Goal: Find specific page/section: Find specific page/section

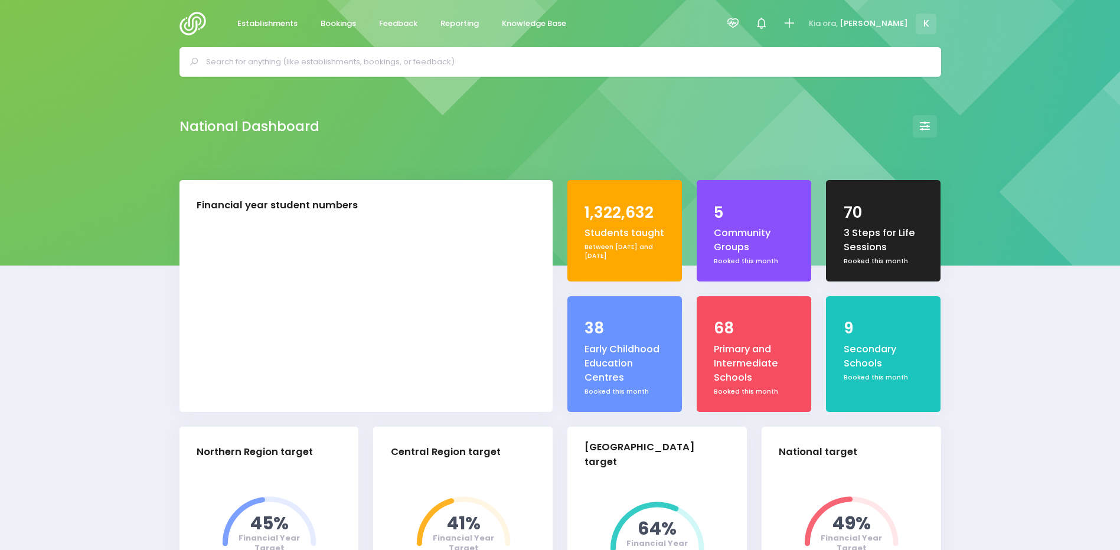
select select "5"
click at [290, 23] on span "Establishments" at bounding box center [267, 24] width 60 height 12
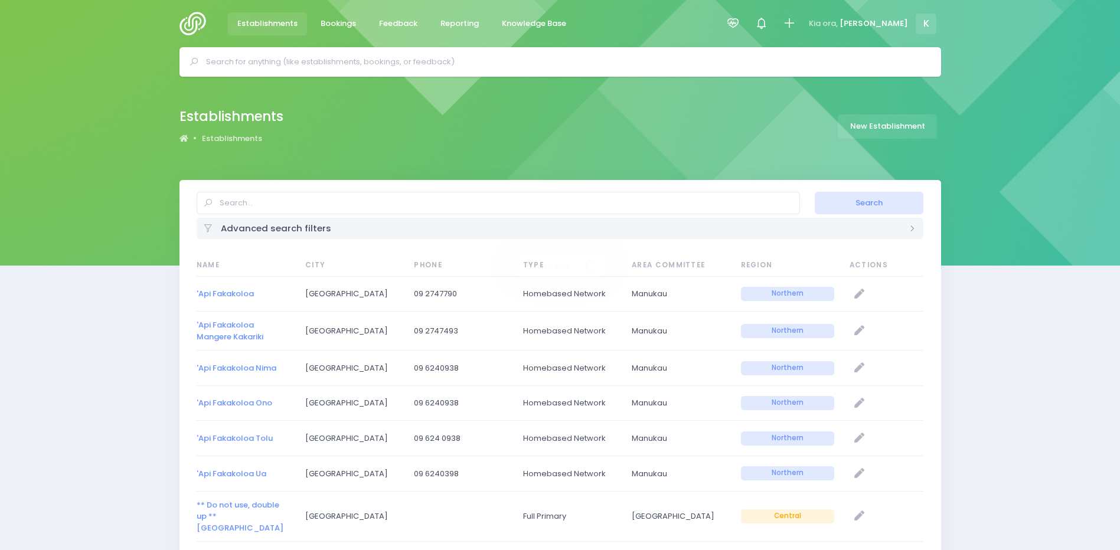
select select "20"
drag, startPoint x: 257, startPoint y: 296, endPoint x: 199, endPoint y: 293, distance: 57.9
click at [199, 293] on span "'Api Fakakoloa" at bounding box center [243, 294] width 93 height 12
drag, startPoint x: 199, startPoint y: 293, endPoint x: 211, endPoint y: 296, distance: 11.5
copy link "Api Fakakoloa"
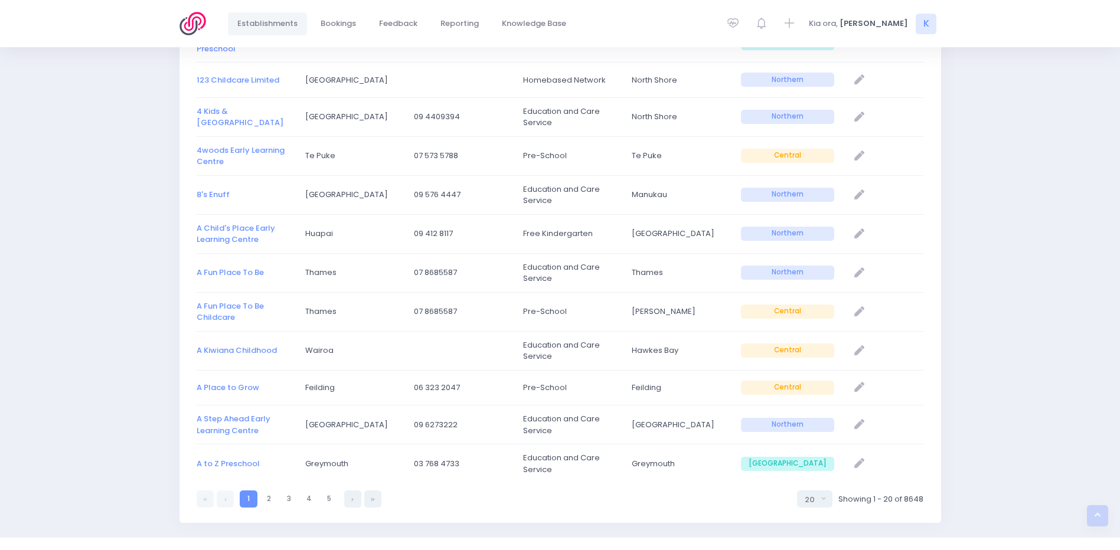
scroll to position [583, 0]
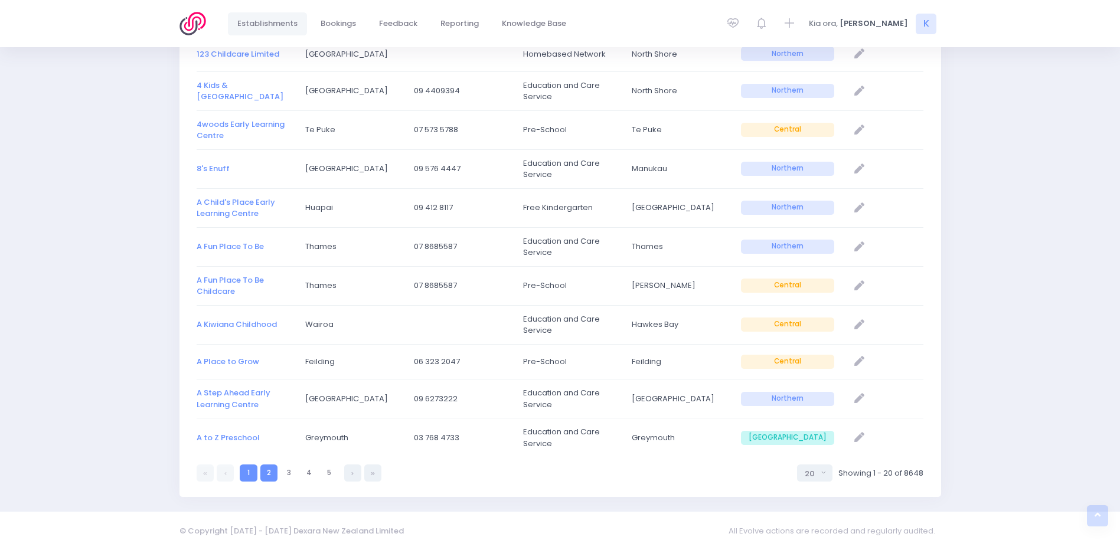
click at [264, 479] on link "2" at bounding box center [268, 472] width 17 height 17
select select "20"
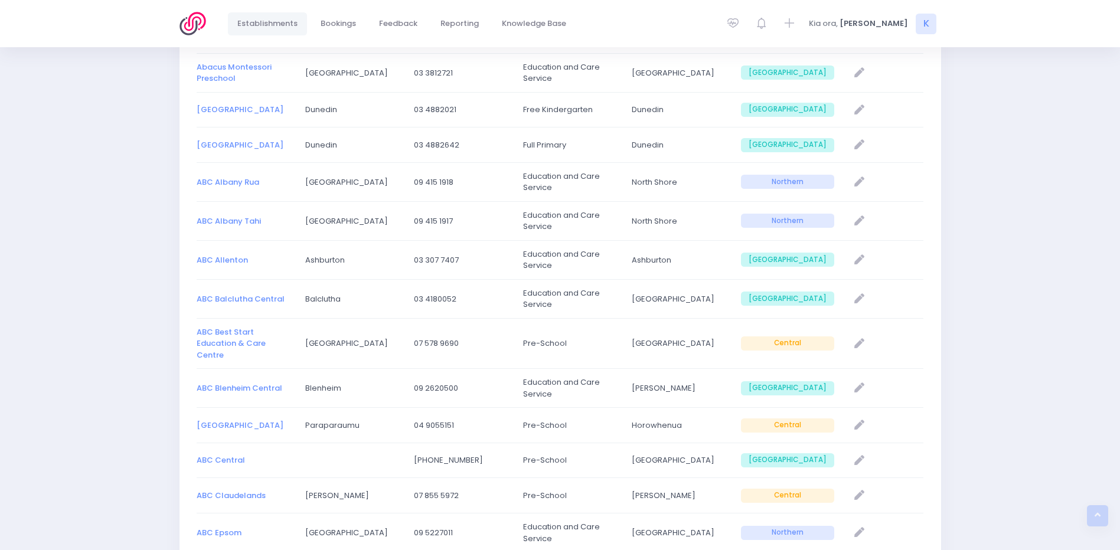
scroll to position [591, 0]
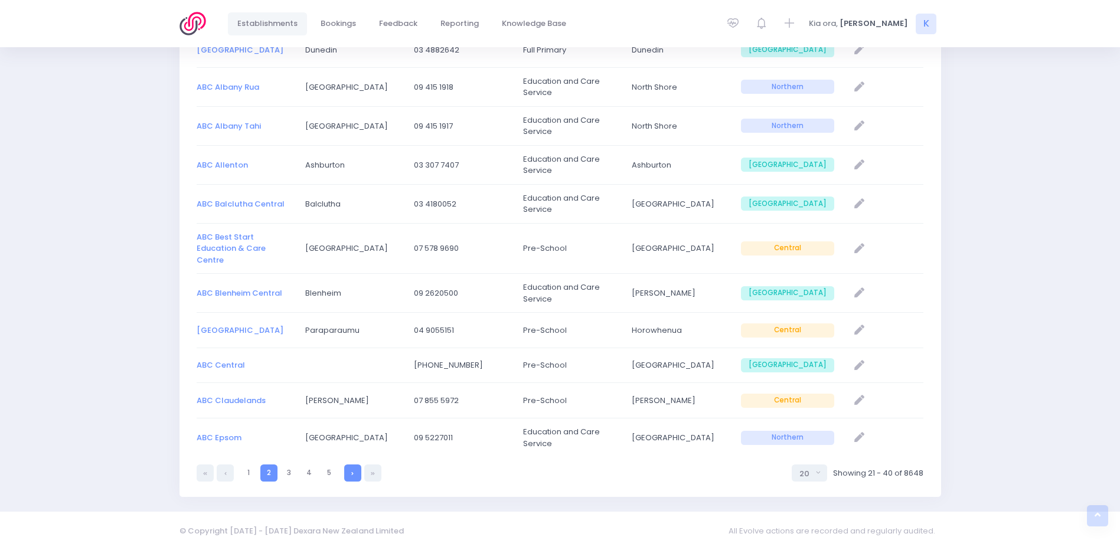
click at [351, 470] on link at bounding box center [352, 472] width 17 height 17
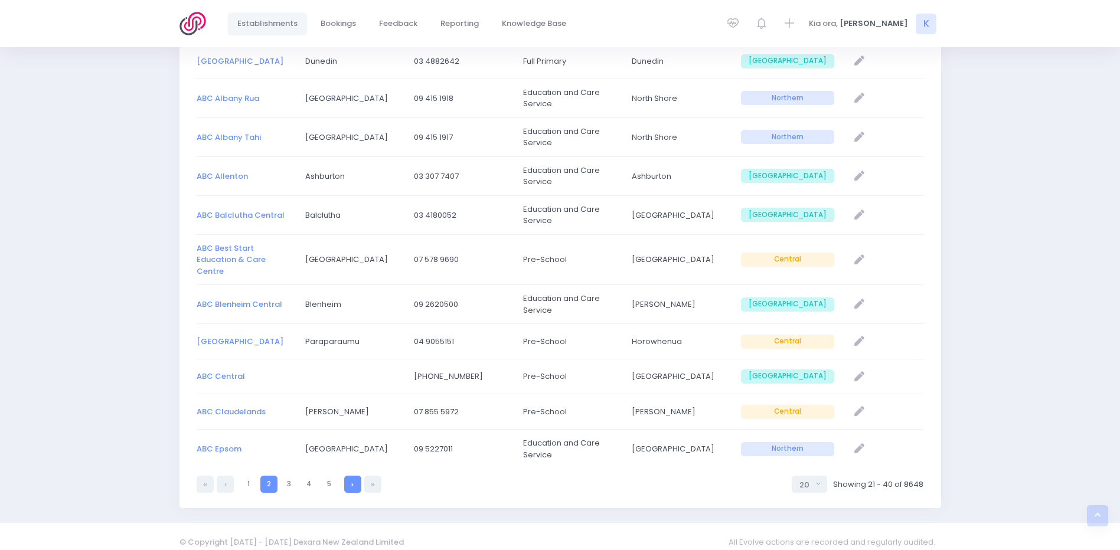
select select "20"
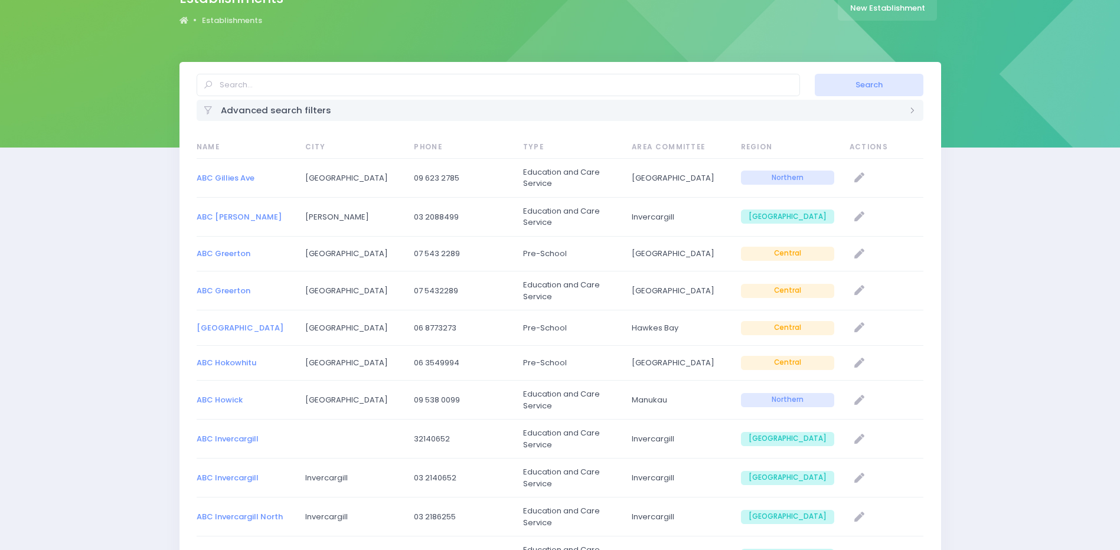
scroll to position [0, 0]
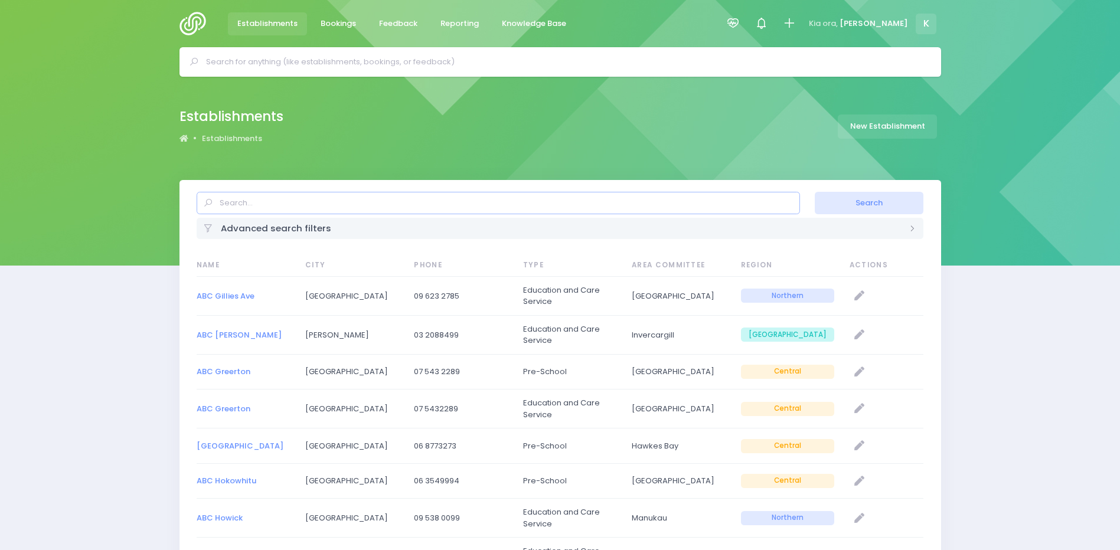
click at [461, 203] on input "text" at bounding box center [498, 203] width 603 height 22
type input "lynton downs"
click at [814, 192] on button "Search" at bounding box center [868, 203] width 109 height 22
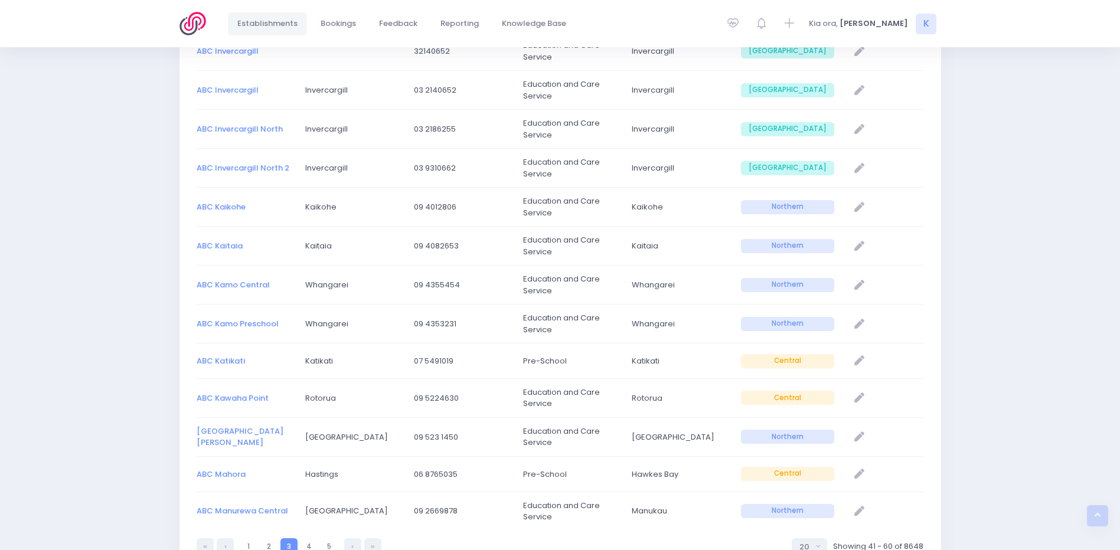
scroll to position [580, 0]
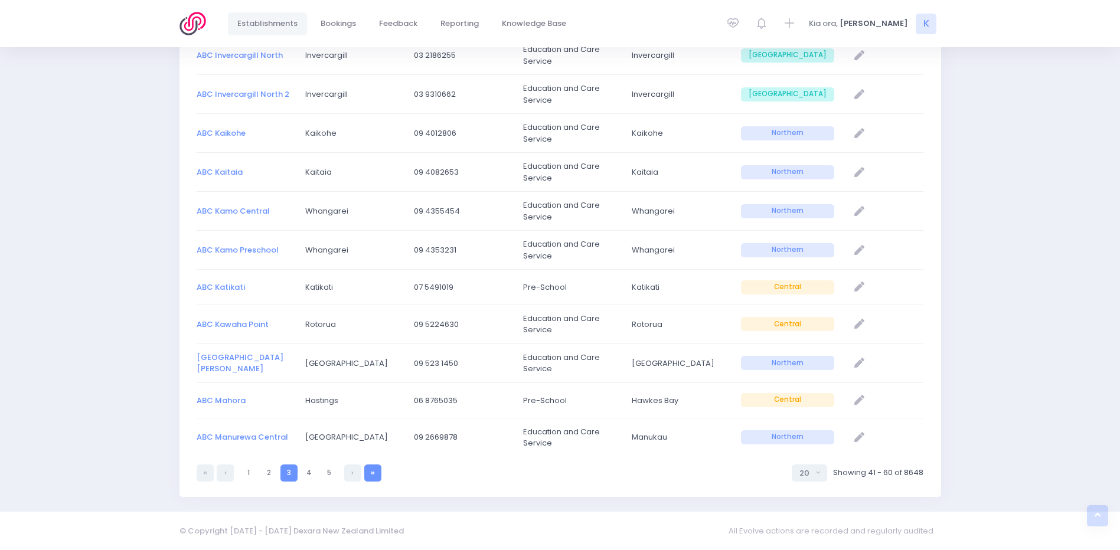
click at [371, 473] on icon at bounding box center [373, 473] width 4 height 0
select select "20"
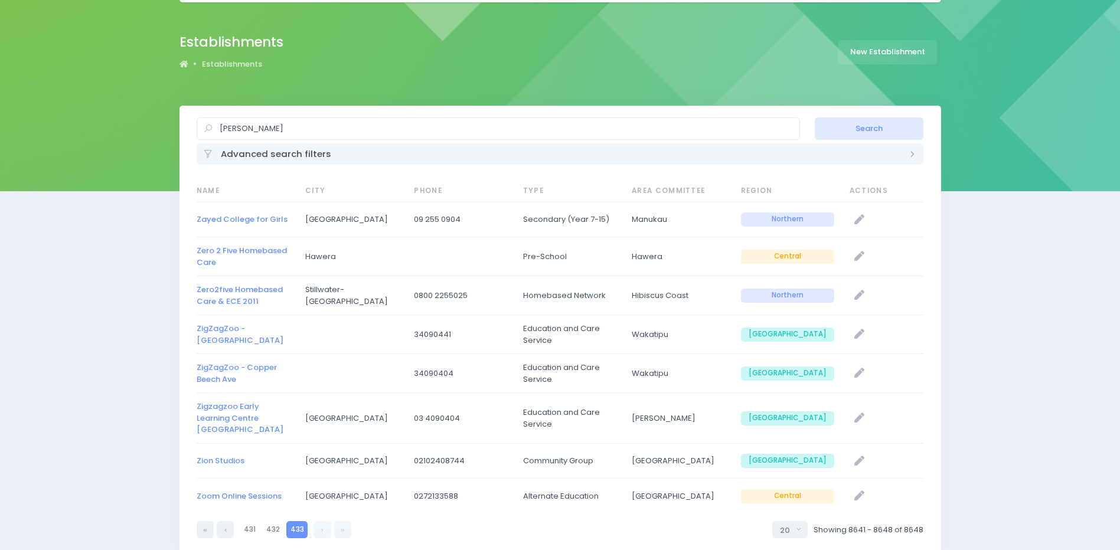
scroll to position [131, 0]
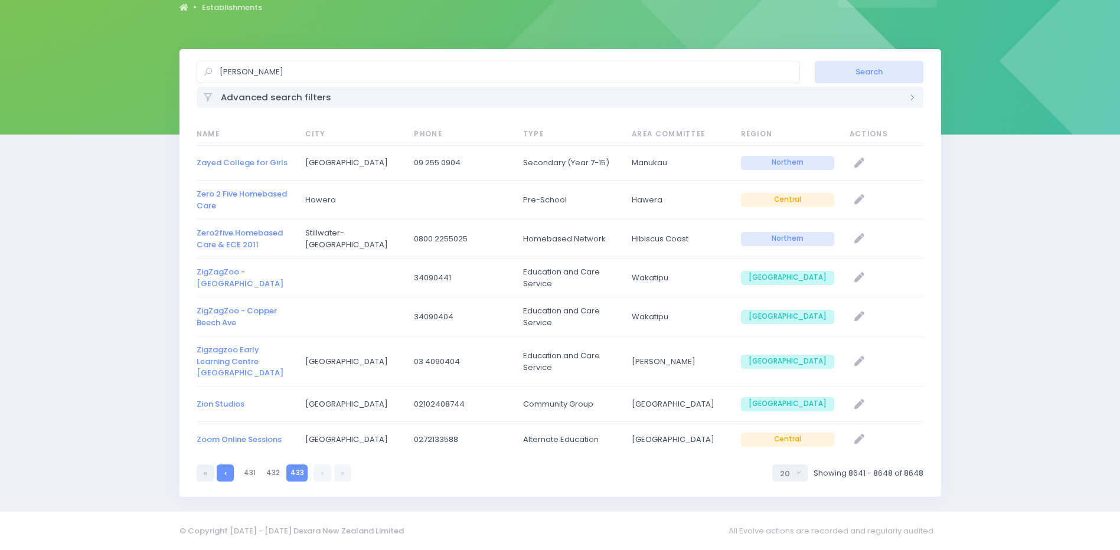
click at [230, 473] on link at bounding box center [225, 472] width 17 height 17
select select "20"
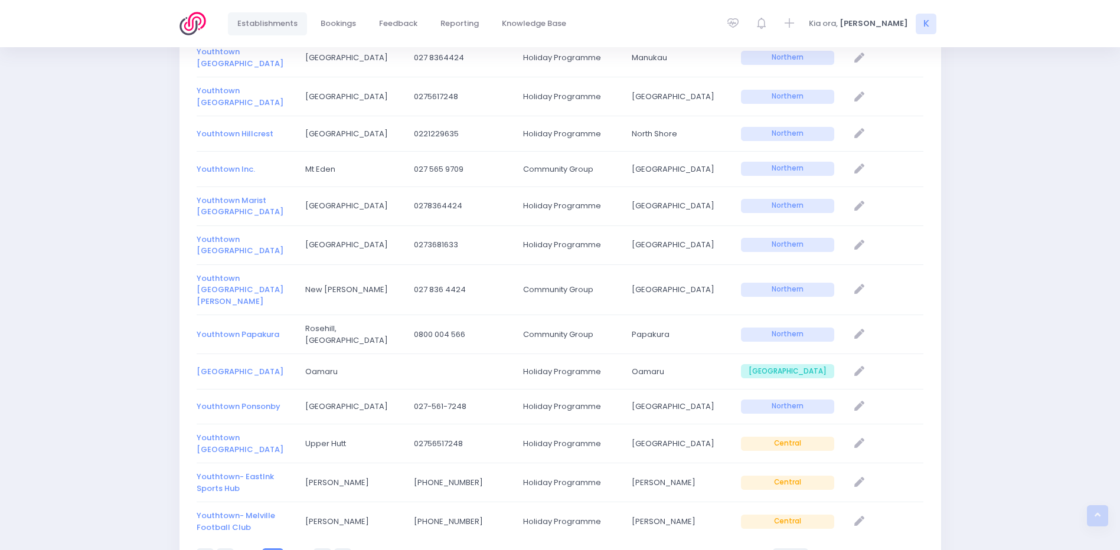
scroll to position [560, 0]
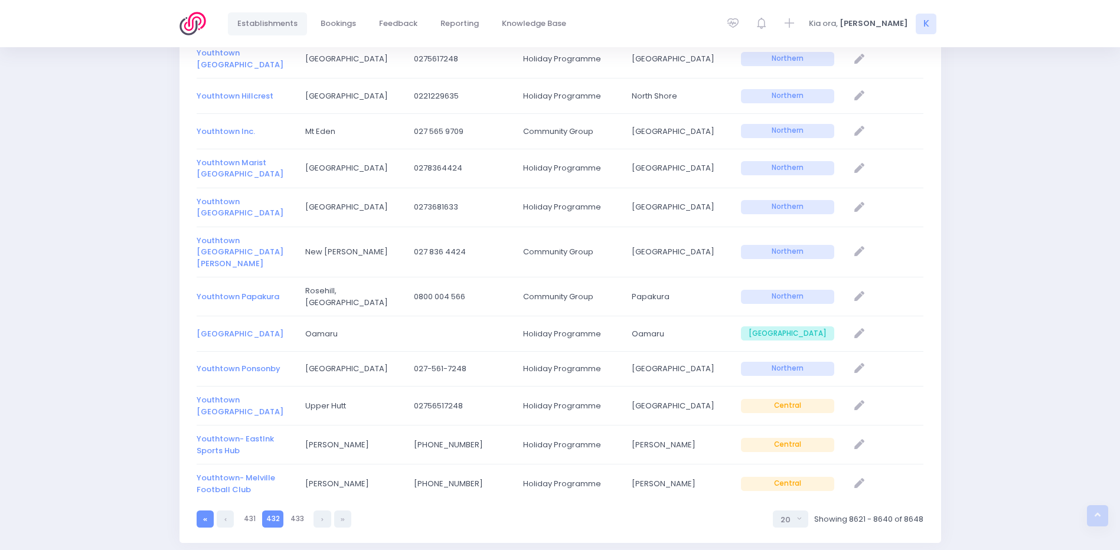
click at [207, 519] on icon at bounding box center [205, 519] width 4 height 0
select select "20"
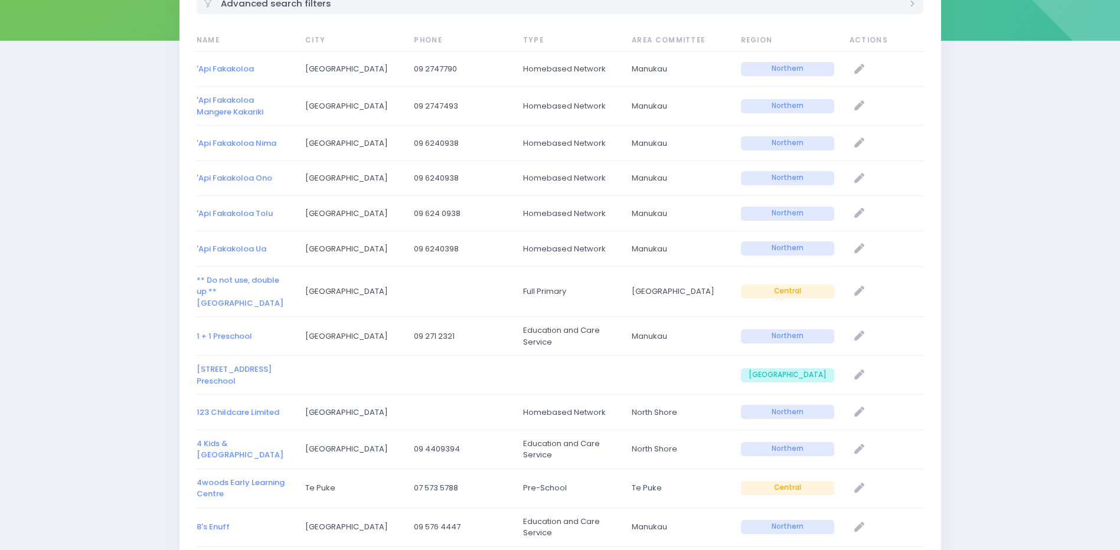
scroll to position [229, 0]
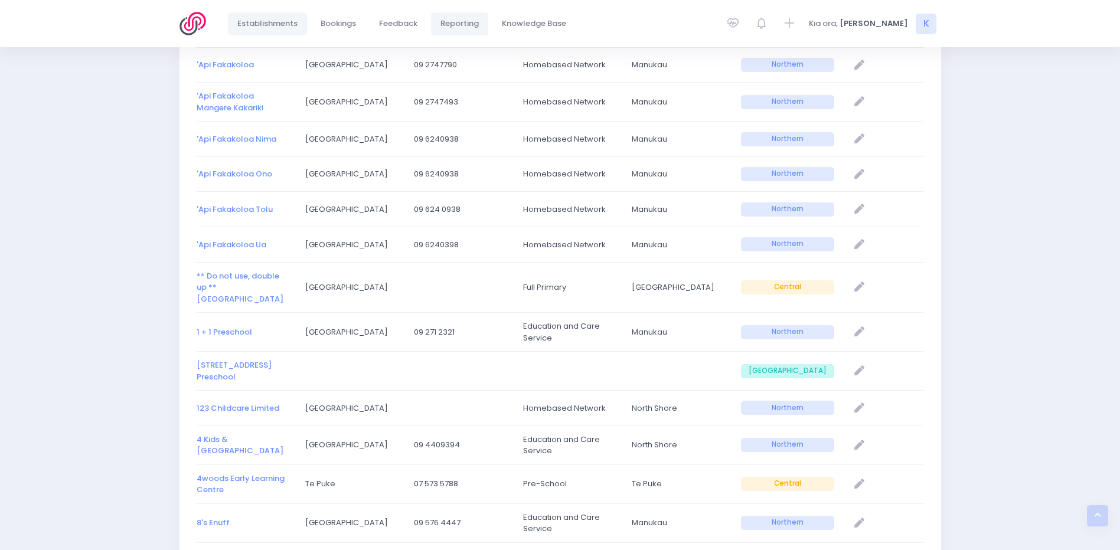
click at [463, 26] on span "Reporting" at bounding box center [459, 24] width 38 height 12
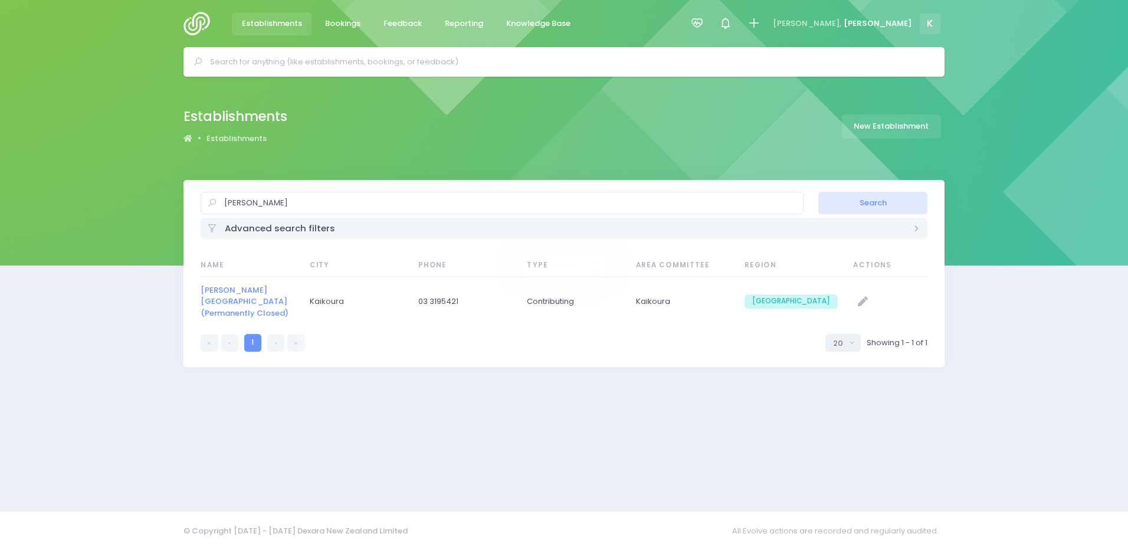
select select "20"
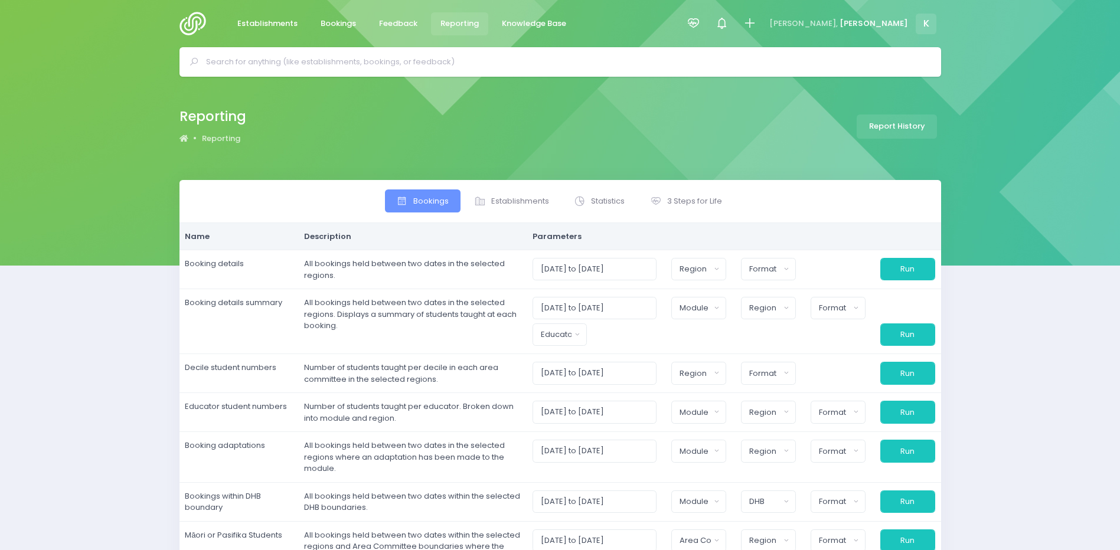
select select
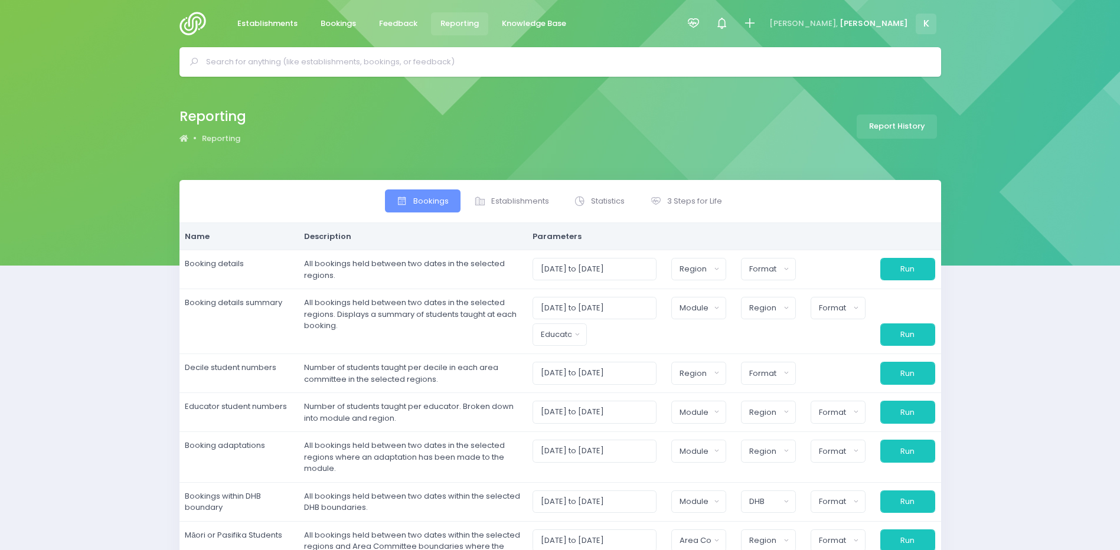
select select
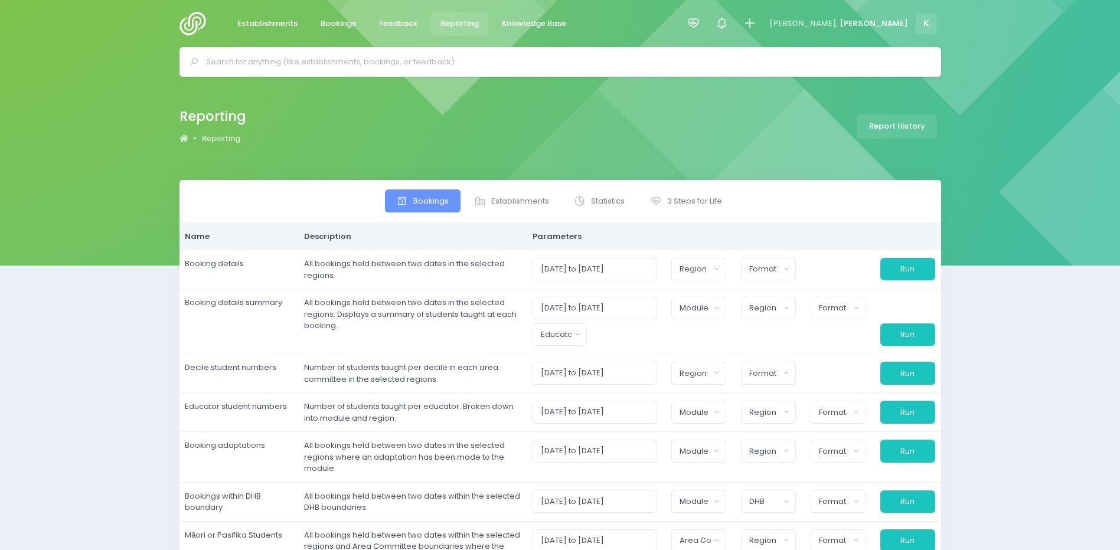
select select
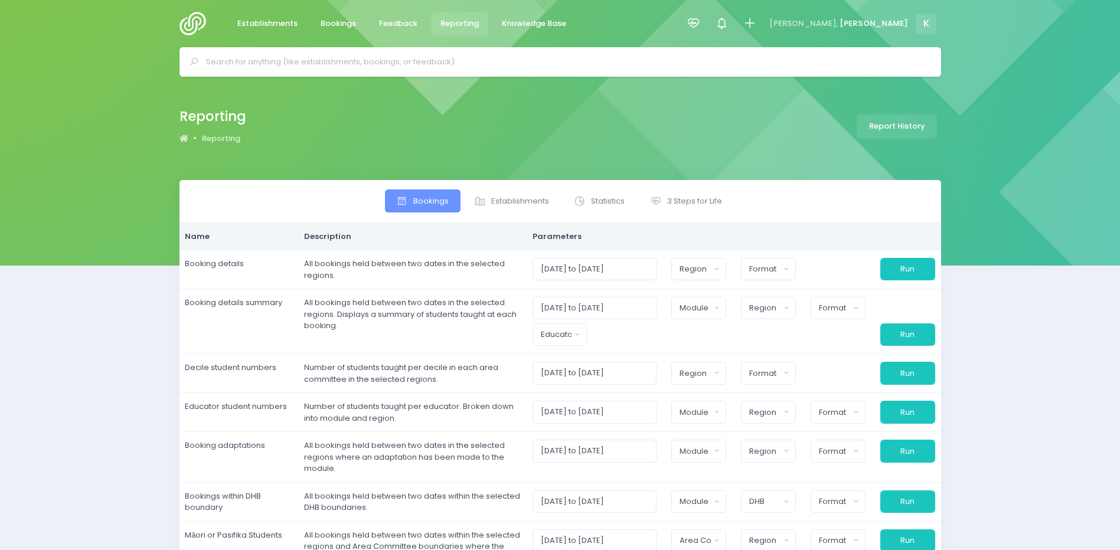
select select
click at [517, 197] on span "Establishments" at bounding box center [520, 201] width 58 height 12
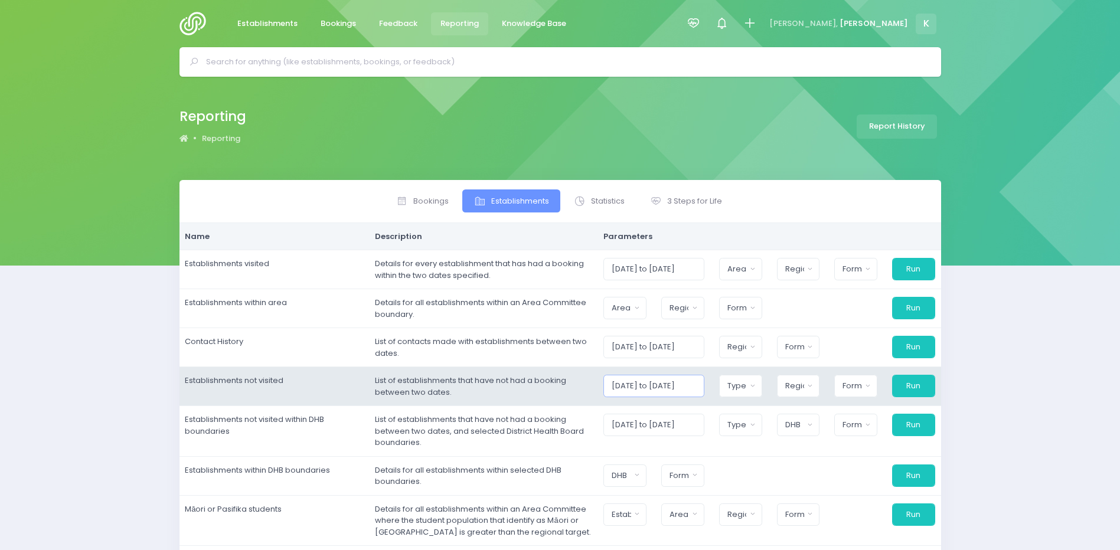
click at [666, 385] on input "01/08/2025 to 31/08/2025" at bounding box center [653, 386] width 100 height 22
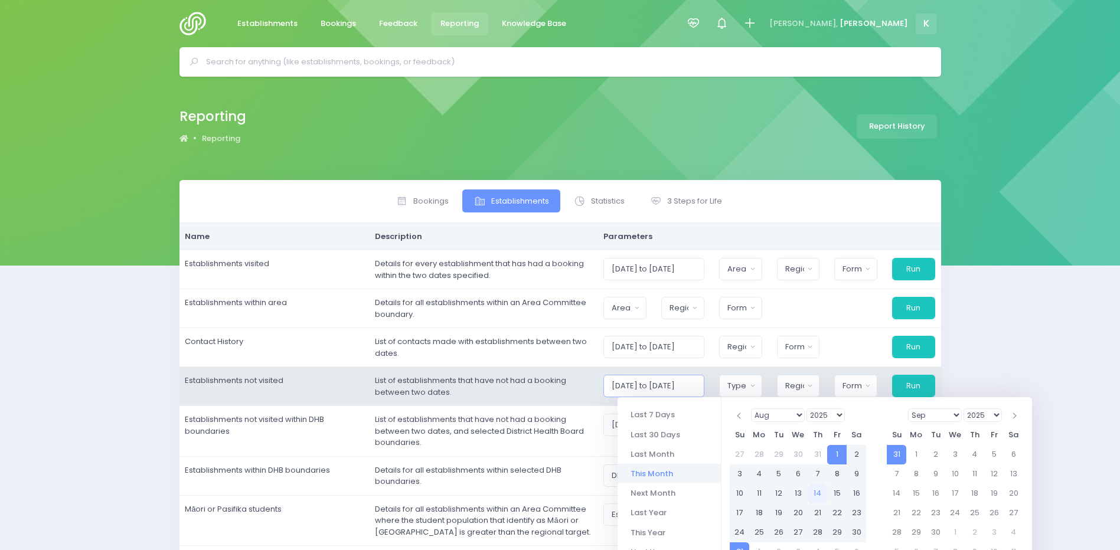
click at [642, 381] on input "01/08/2025 to 31/08/2025" at bounding box center [653, 386] width 100 height 22
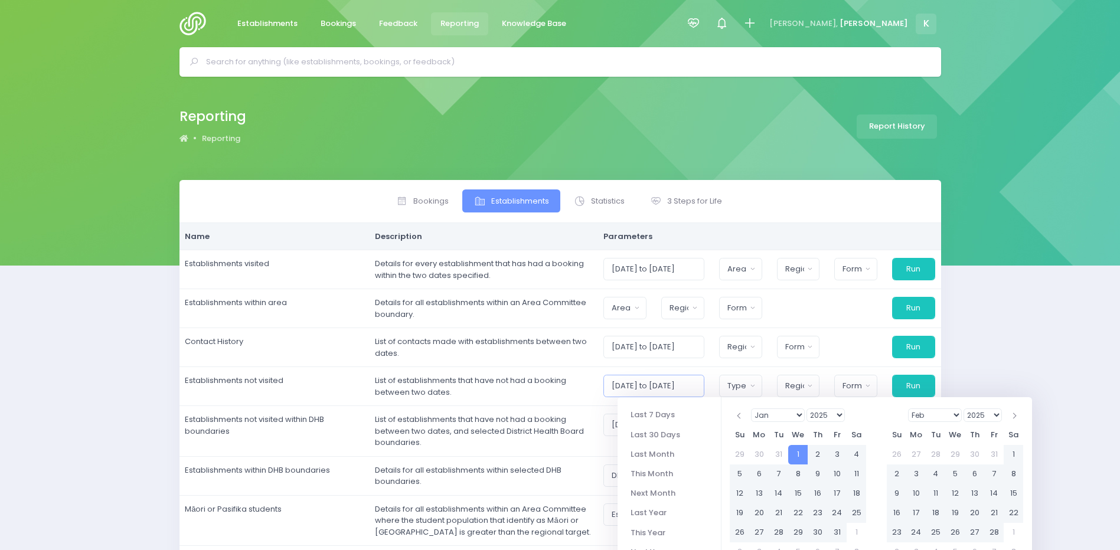
drag, startPoint x: 663, startPoint y: 384, endPoint x: 601, endPoint y: 142, distance: 250.4
click at [662, 380] on input "01/01/2025 to 31/08/2025" at bounding box center [653, 386] width 100 height 22
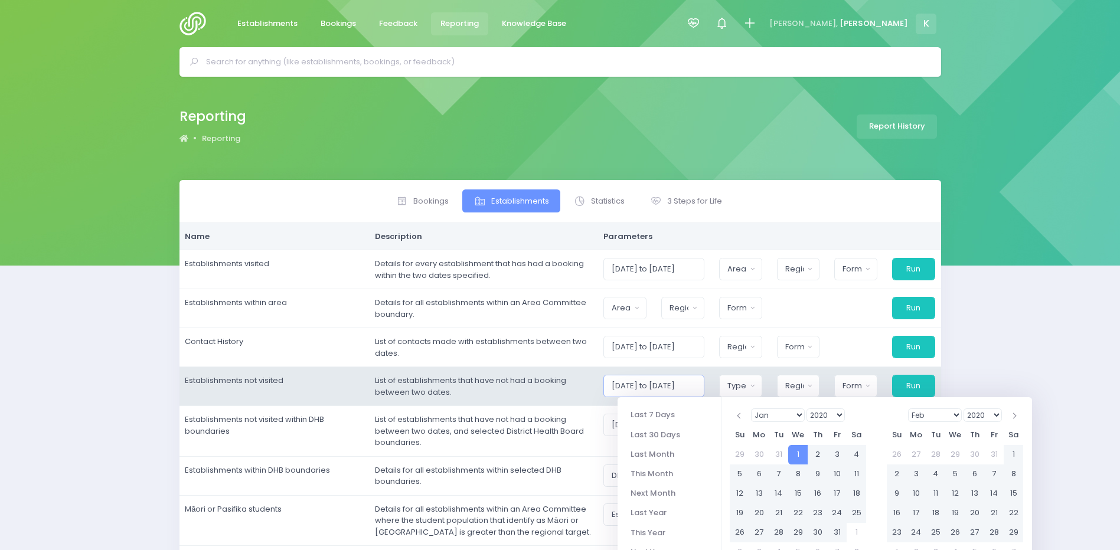
scroll to position [0, 15]
drag, startPoint x: 679, startPoint y: 382, endPoint x: 722, endPoint y: 388, distance: 43.4
click at [722, 388] on div "01/01/2020 to 31/08/2025 Casual-Education and Care Education and Care Service H…" at bounding box center [769, 386] width 346 height 22
click at [700, 385] on input "01/01/2020 to 31/08/2025" at bounding box center [653, 386] width 100 height 22
type input "01/01/2020 to 31/08/2025"
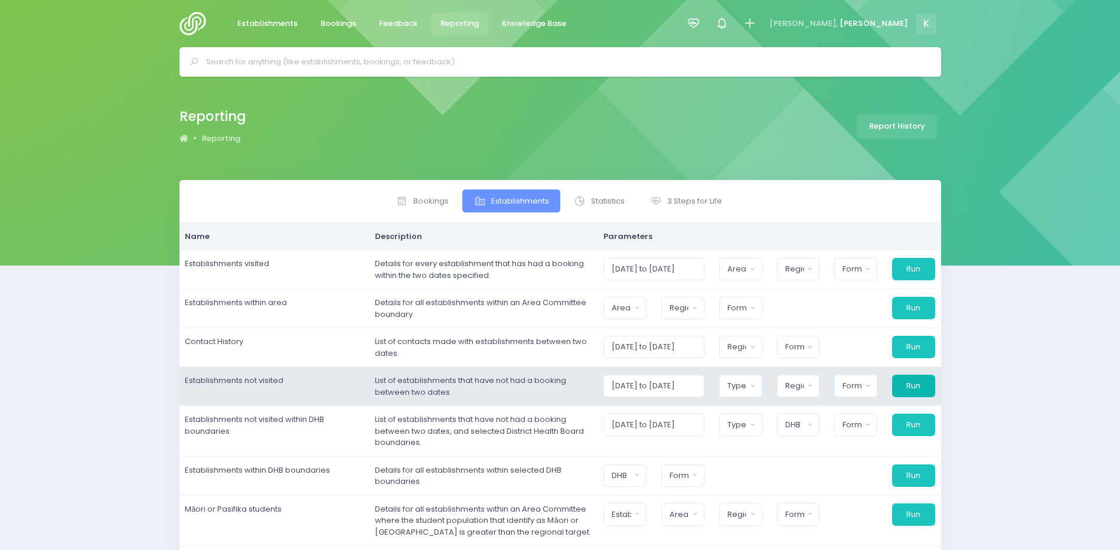
scroll to position [0, 0]
click at [910, 383] on button "Run" at bounding box center [913, 386] width 43 height 22
click at [746, 387] on div "Type" at bounding box center [736, 386] width 19 height 12
select select
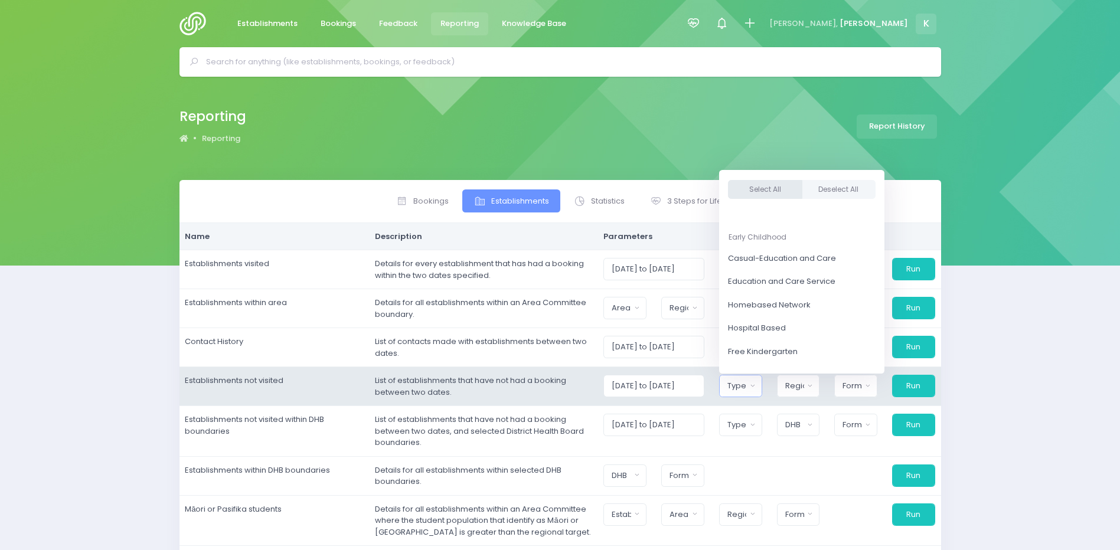
click at [782, 187] on button "Select All" at bounding box center [765, 189] width 74 height 19
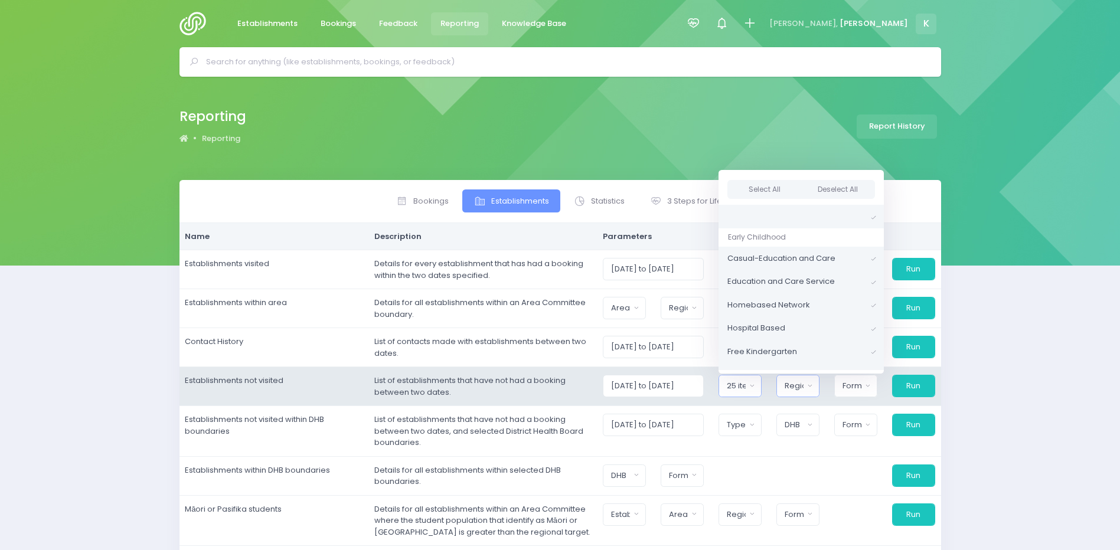
click at [803, 388] on div "Region" at bounding box center [793, 386] width 19 height 12
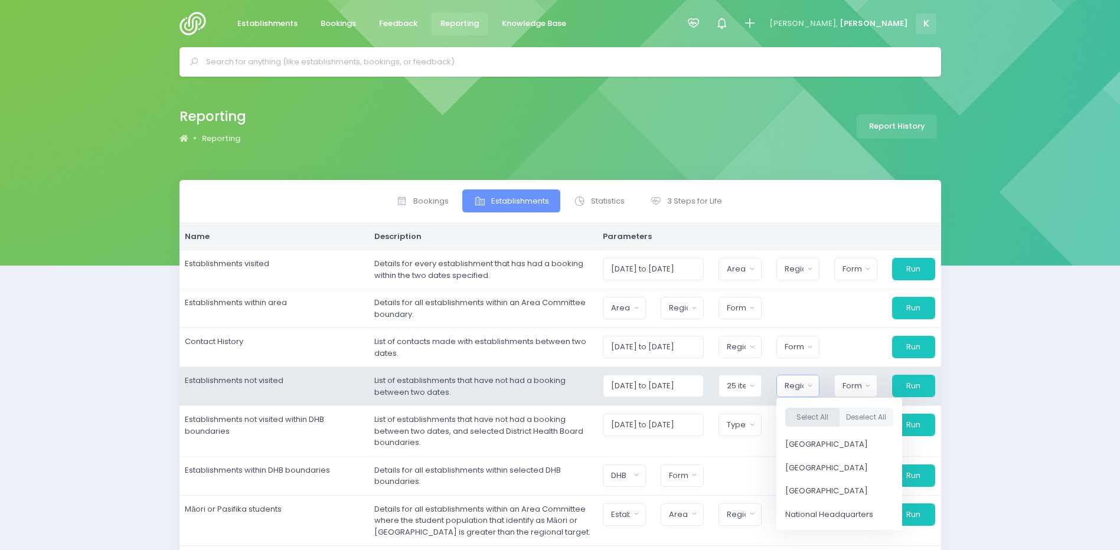
click at [812, 414] on button "Select All" at bounding box center [812, 417] width 54 height 19
select select "Northern"
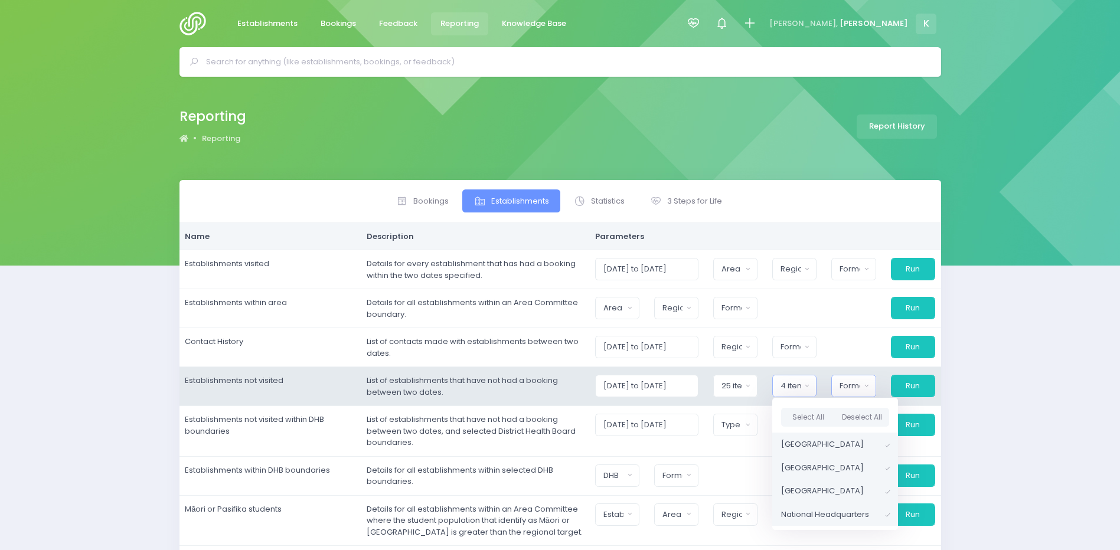
click at [852, 390] on div "Format" at bounding box center [849, 386] width 21 height 12
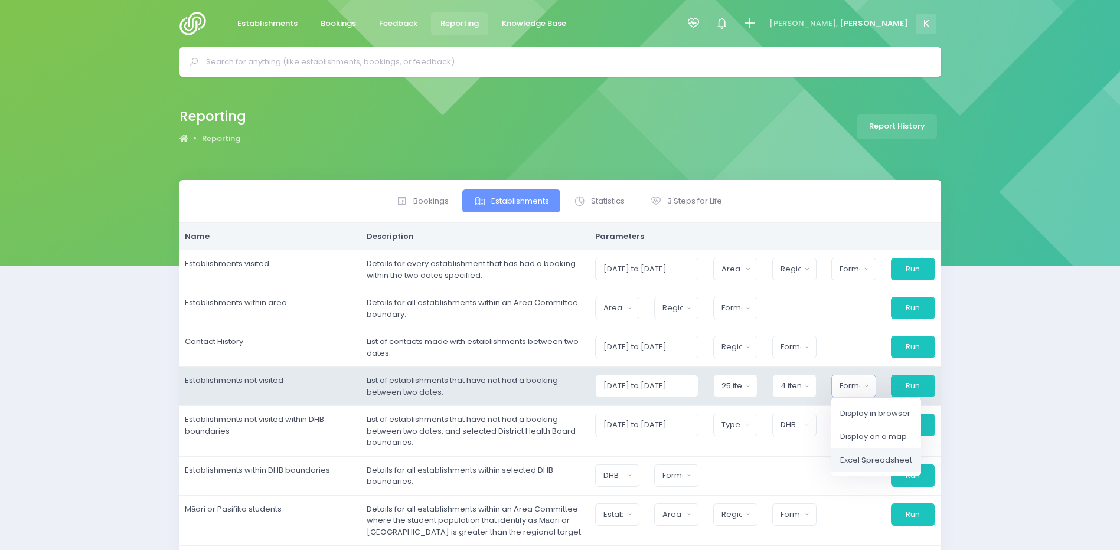
click at [877, 464] on span "Excel Spreadsheet" at bounding box center [876, 460] width 72 height 12
select select "excel"
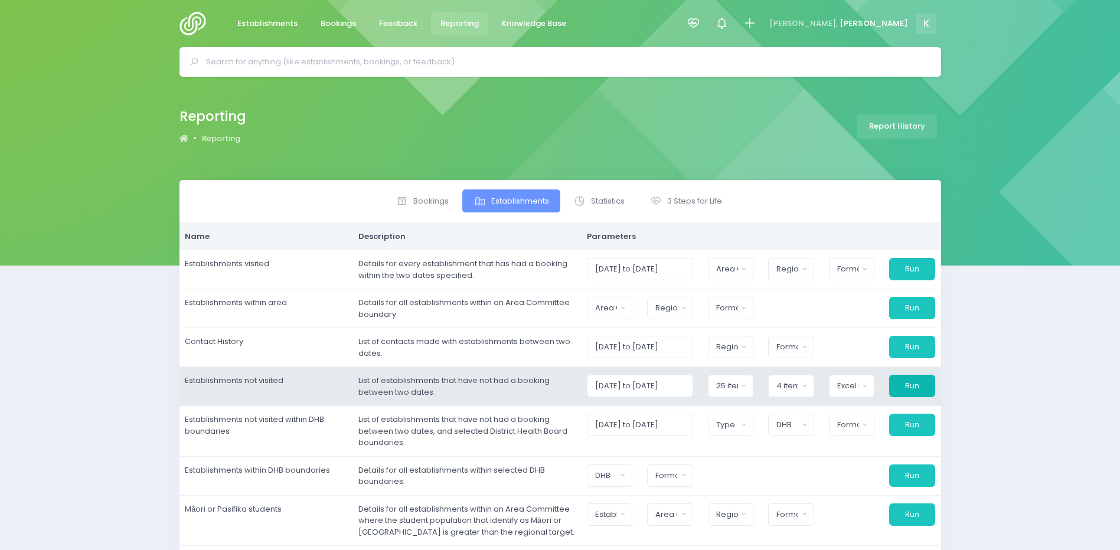
click at [901, 387] on button "Run" at bounding box center [911, 386] width 45 height 22
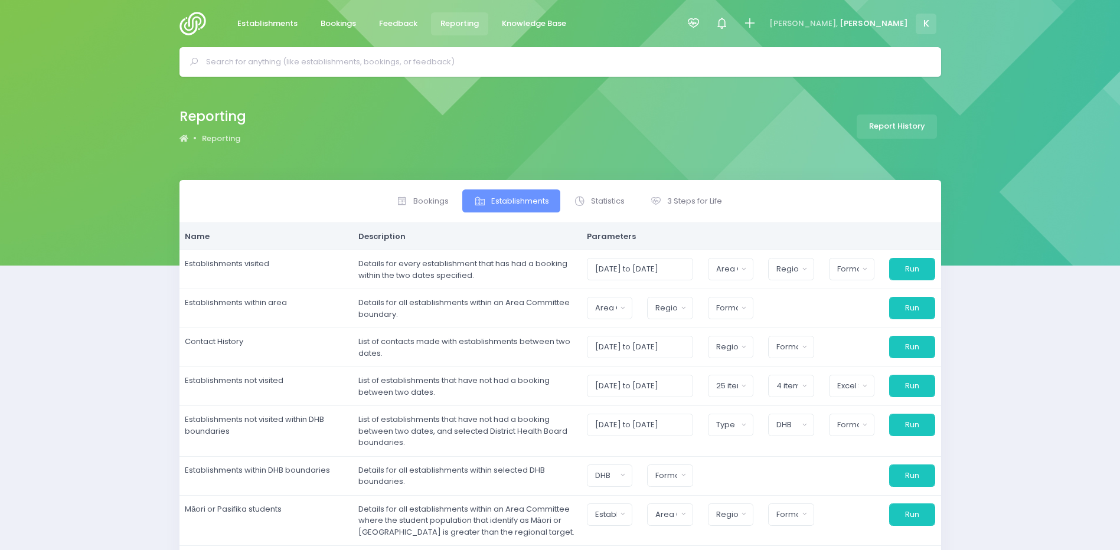
click at [293, 66] on input "text" at bounding box center [565, 62] width 718 height 18
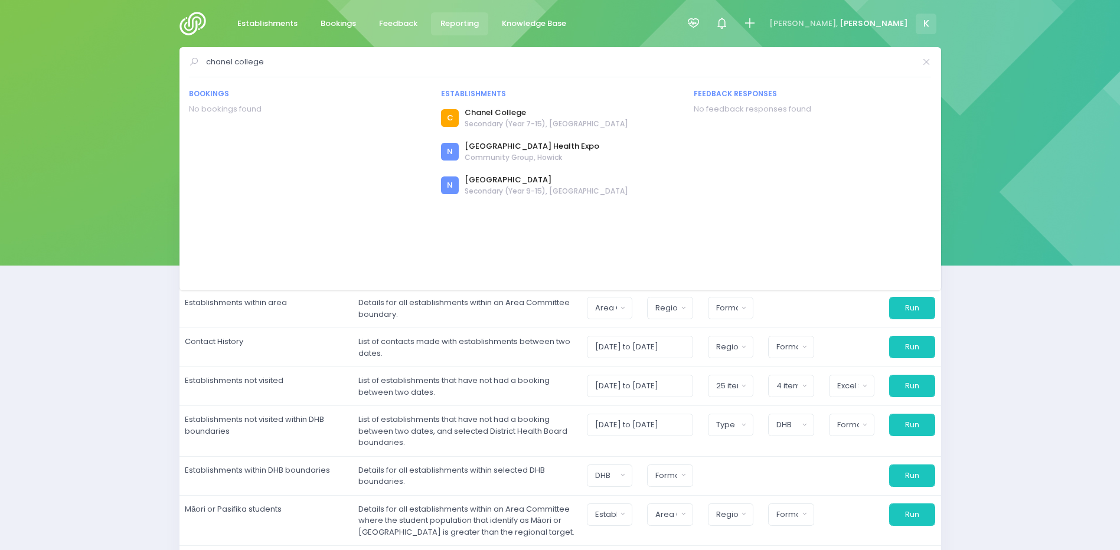
type input "chanel college"
click at [531, 125] on span "Secondary (Year 7-15), Masterton" at bounding box center [545, 124] width 163 height 11
click at [511, 112] on link "Chanel College" at bounding box center [545, 113] width 163 height 12
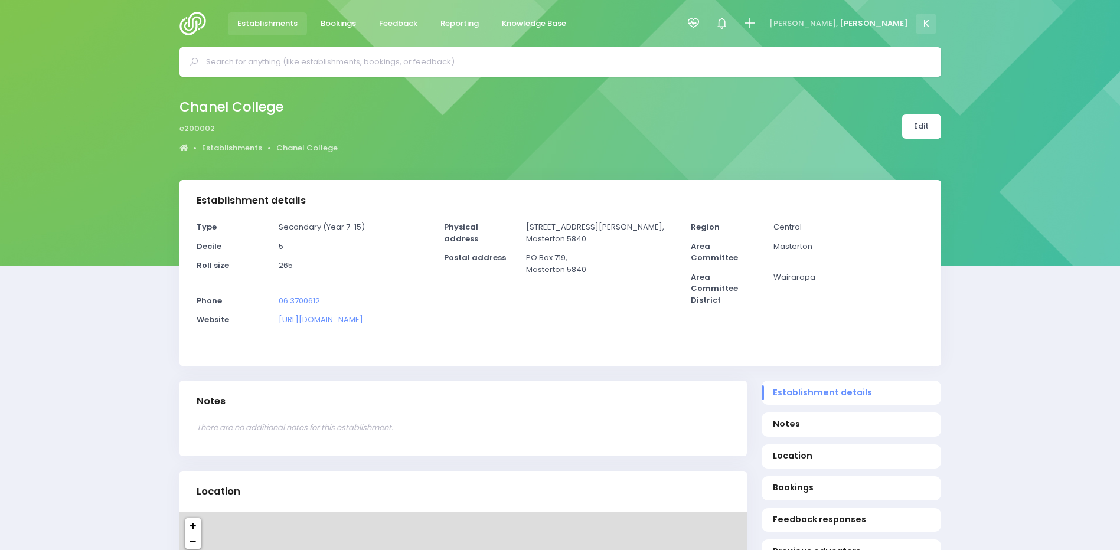
select select "5"
click at [737, 64] on input "text" at bounding box center [565, 62] width 718 height 18
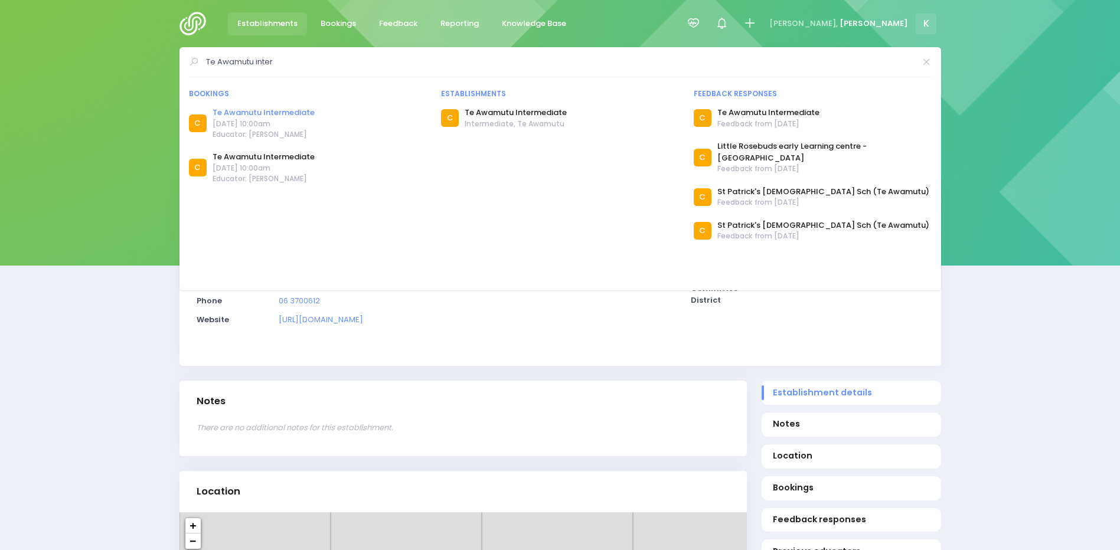
type input "Te Awamutu inter"
click at [243, 114] on link "Te Awamutu Intermediate" at bounding box center [263, 113] width 102 height 12
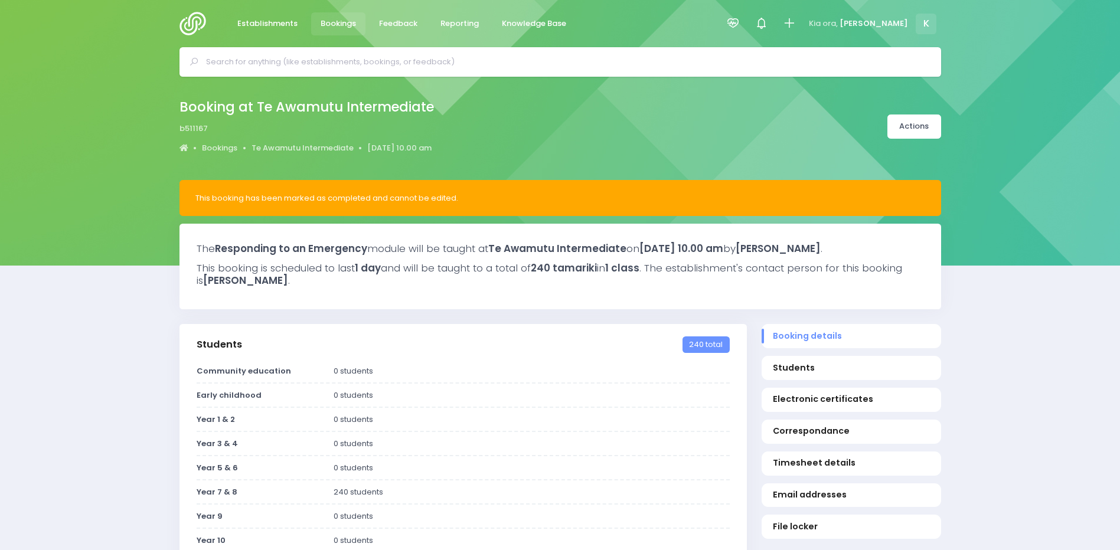
select select "5"
click at [260, 71] on div at bounding box center [559, 62] width 761 height 30
click at [265, 57] on input "text" at bounding box center [565, 62] width 718 height 18
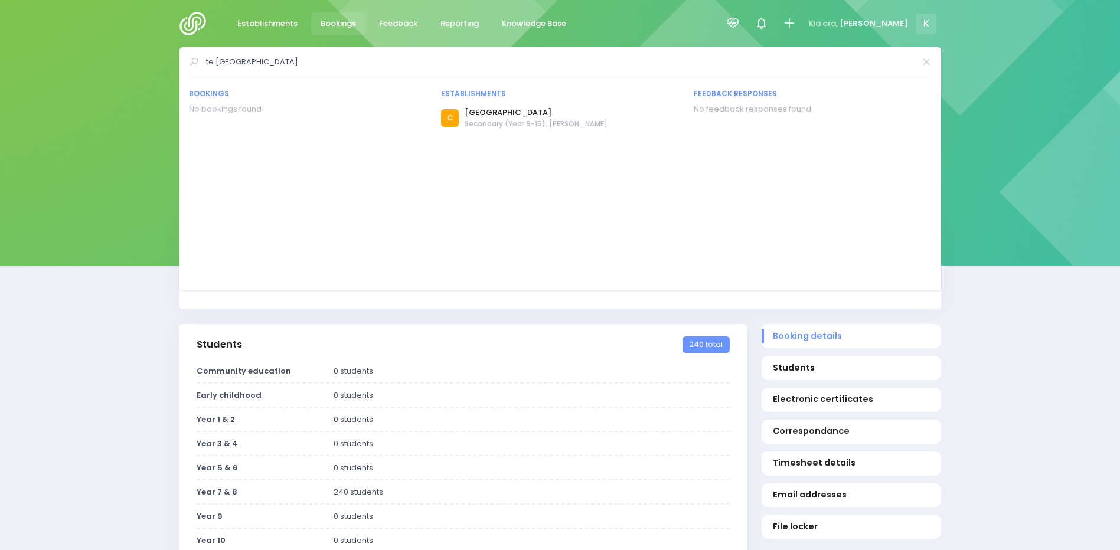
type input "te [GEOGRAPHIC_DATA]"
click at [481, 123] on span "Secondary (Year 9-15), [PERSON_NAME]" at bounding box center [535, 124] width 143 height 11
click at [186, 31] on img at bounding box center [196, 24] width 34 height 24
